Goal: Transaction & Acquisition: Obtain resource

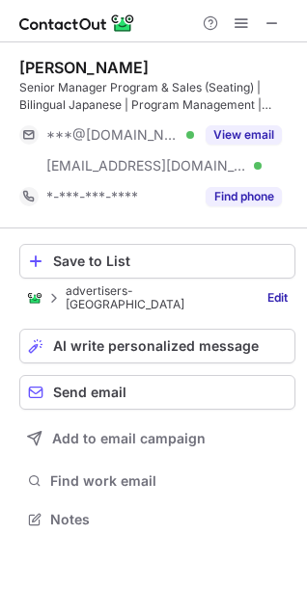
scroll to position [498, 307]
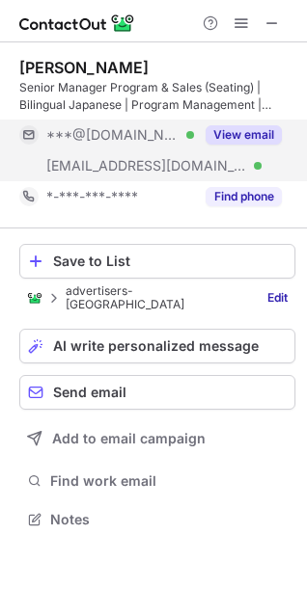
click at [233, 132] on button "View email" at bounding box center [243, 134] width 76 height 19
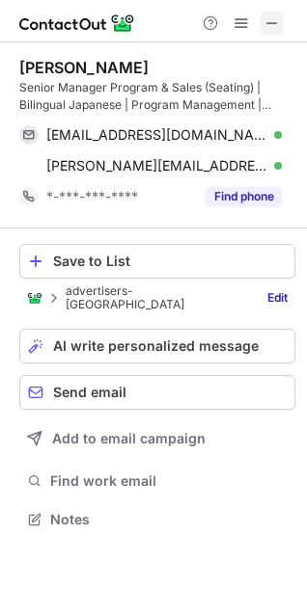
click at [264, 31] on span at bounding box center [271, 22] width 15 height 15
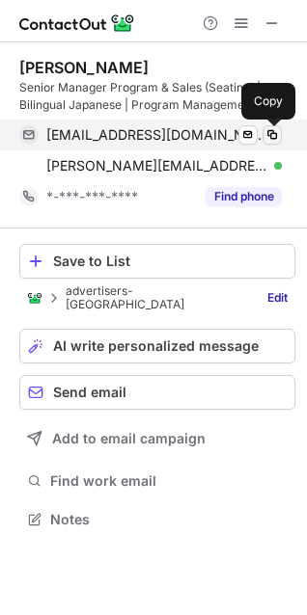
click at [266, 136] on span at bounding box center [271, 134] width 15 height 15
